Goal: Information Seeking & Learning: Learn about a topic

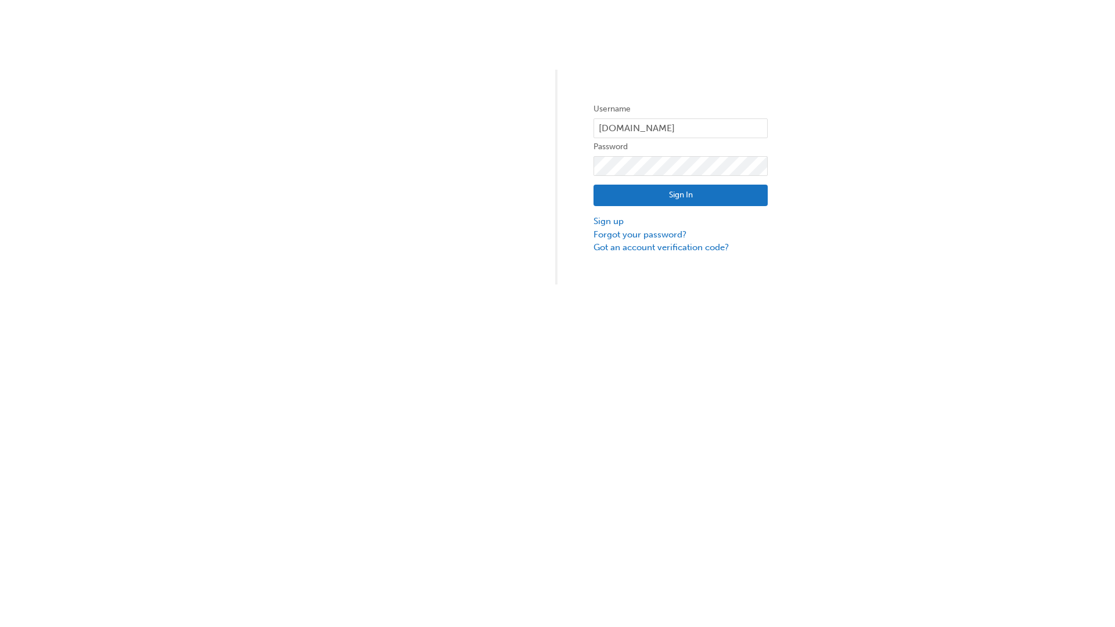
type input "test.e2e.user14"
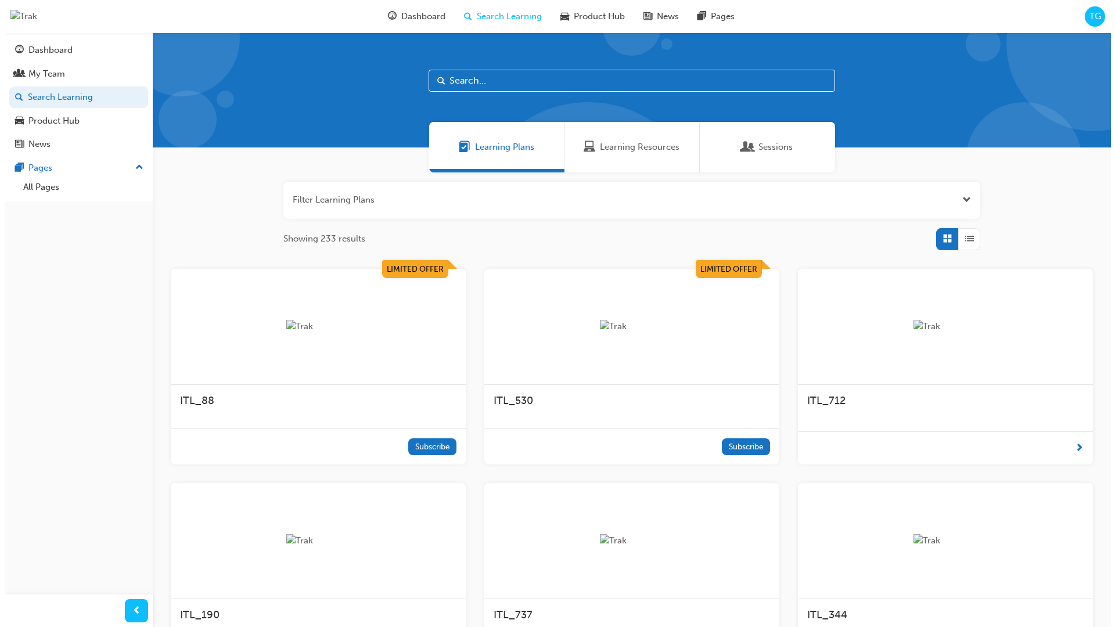
scroll to position [37, 0]
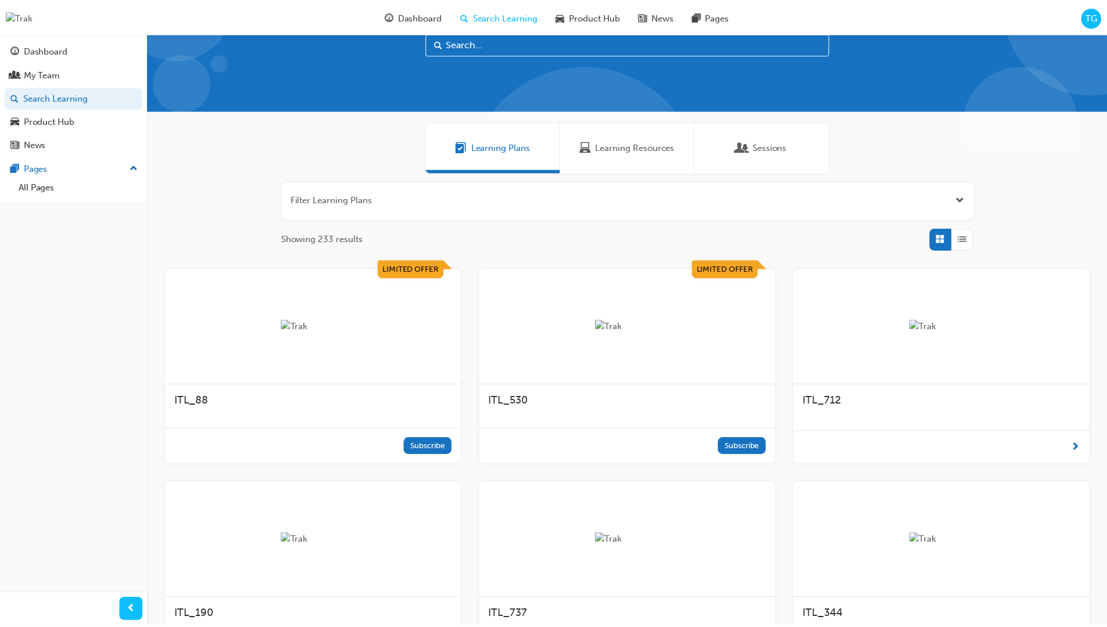
scroll to position [33, 0]
